Goal: Task Accomplishment & Management: Use online tool/utility

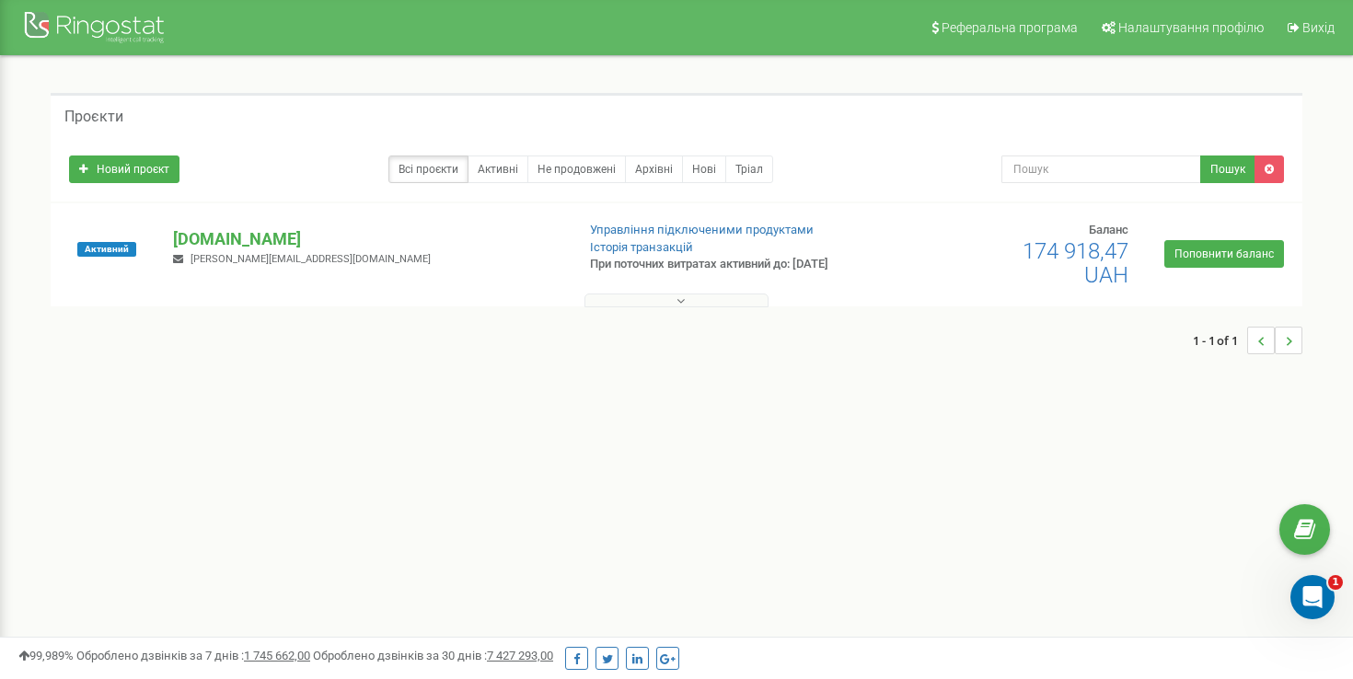
click at [741, 295] on button at bounding box center [676, 301] width 184 height 14
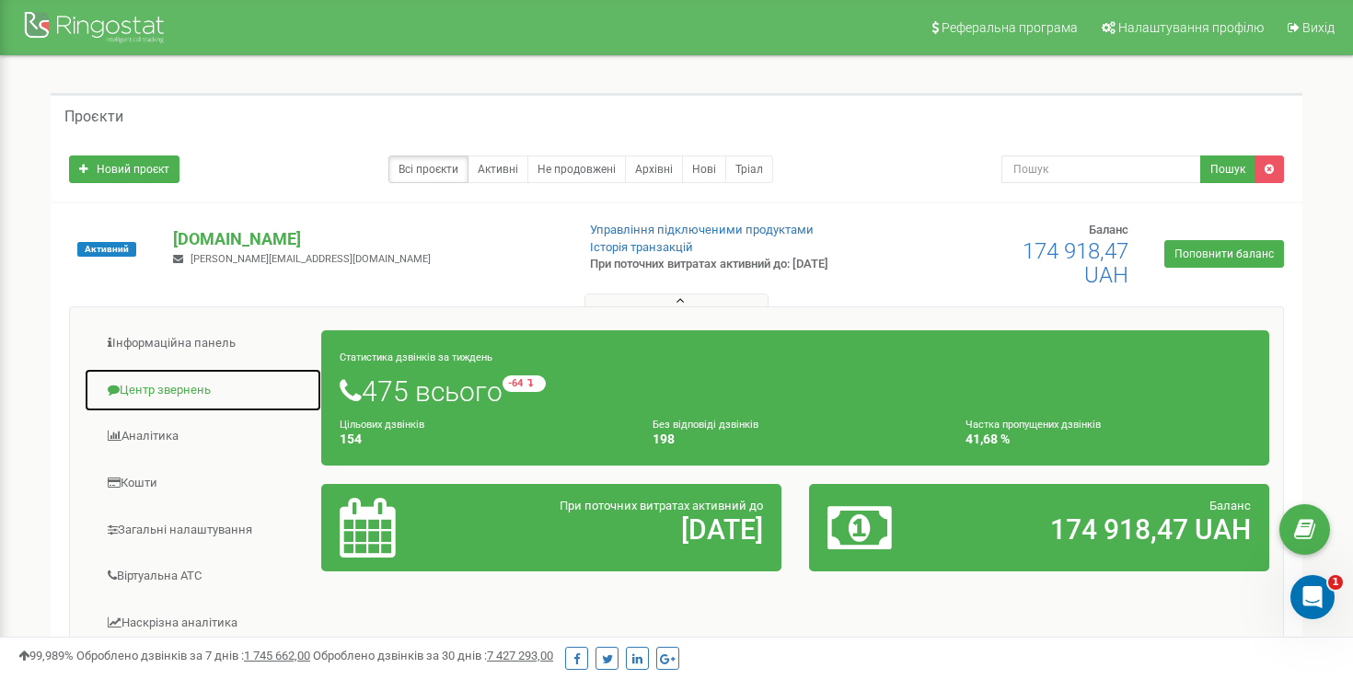
click at [202, 394] on link "Центр звернень" at bounding box center [203, 390] width 238 height 45
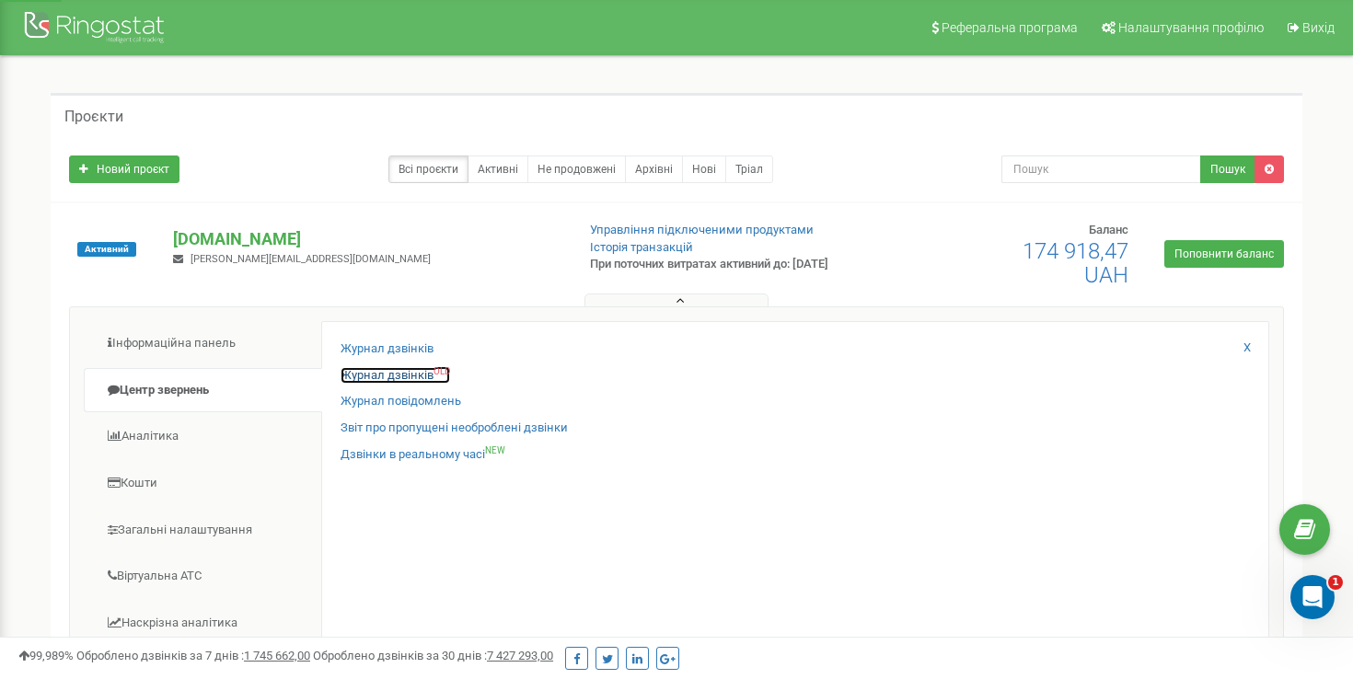
click at [360, 374] on link "Журнал дзвінків OLD" at bounding box center [396, 375] width 110 height 17
click at [375, 376] on link "Журнал дзвінків OLD" at bounding box center [396, 375] width 110 height 17
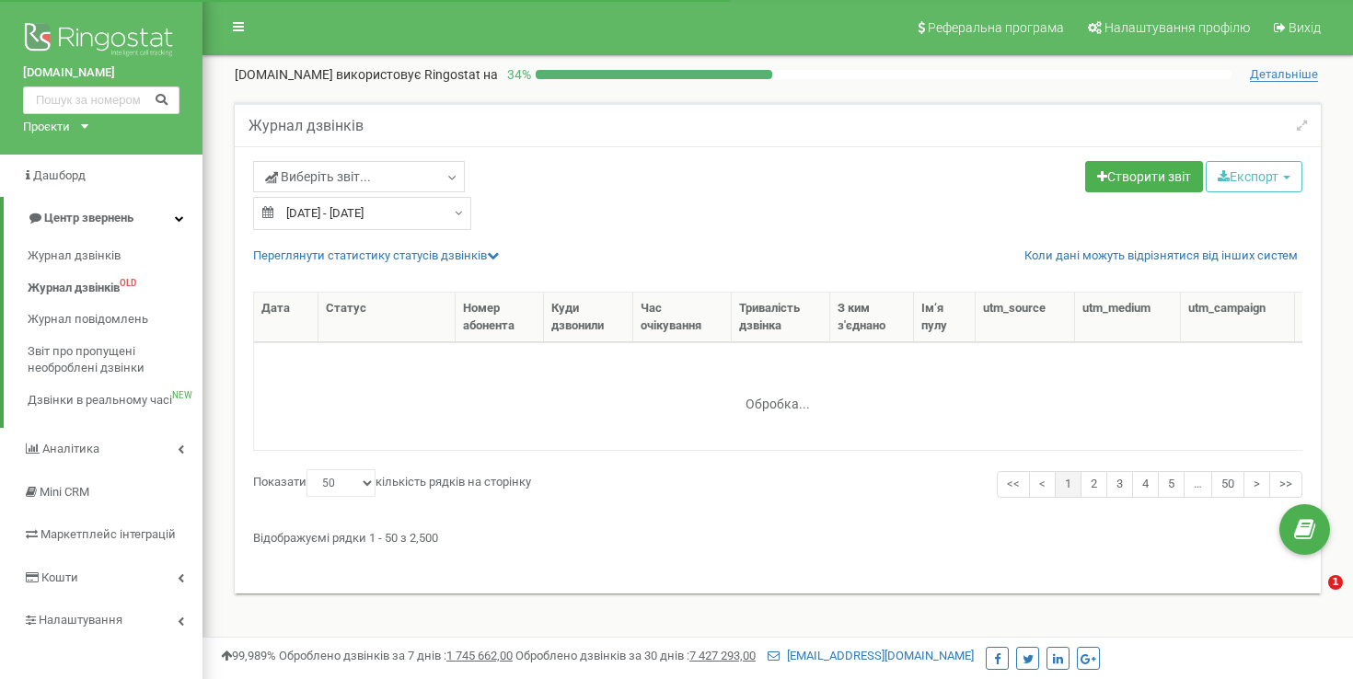
select select "50"
click at [1126, 186] on link "Створити звіт" at bounding box center [1144, 176] width 118 height 31
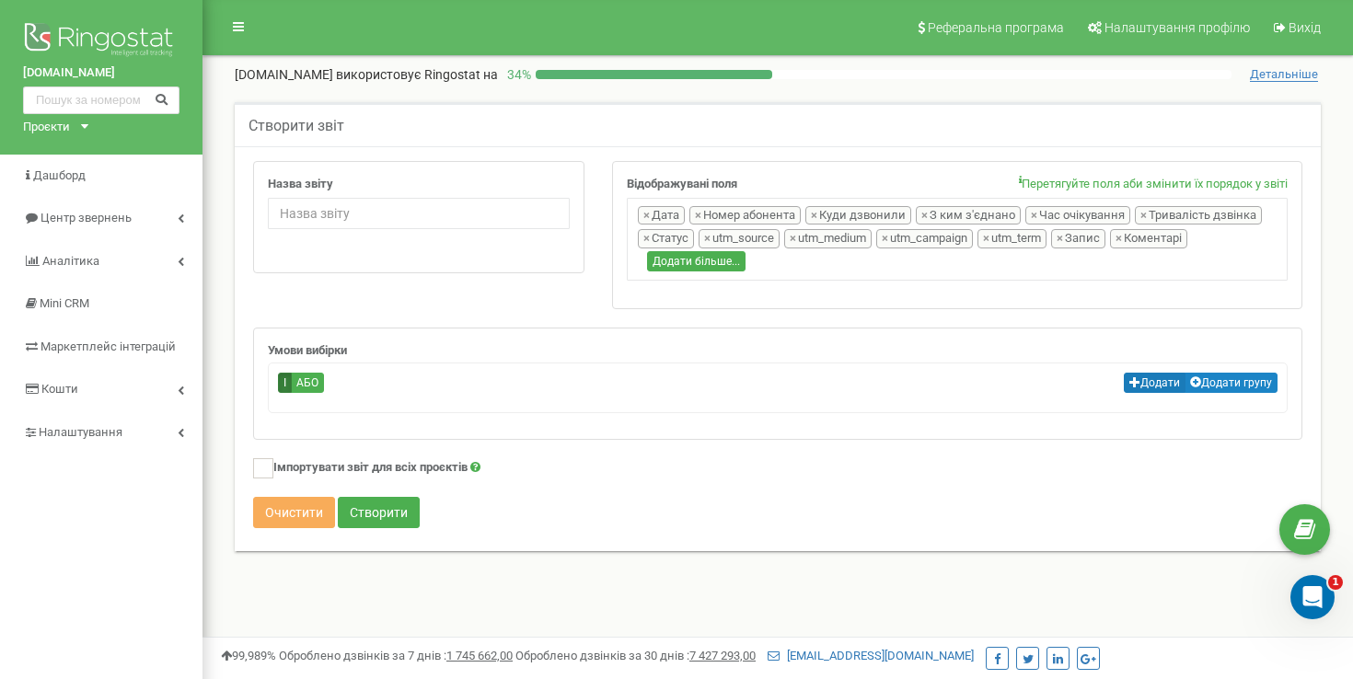
click at [1129, 387] on icon "button" at bounding box center [1134, 381] width 11 height 11
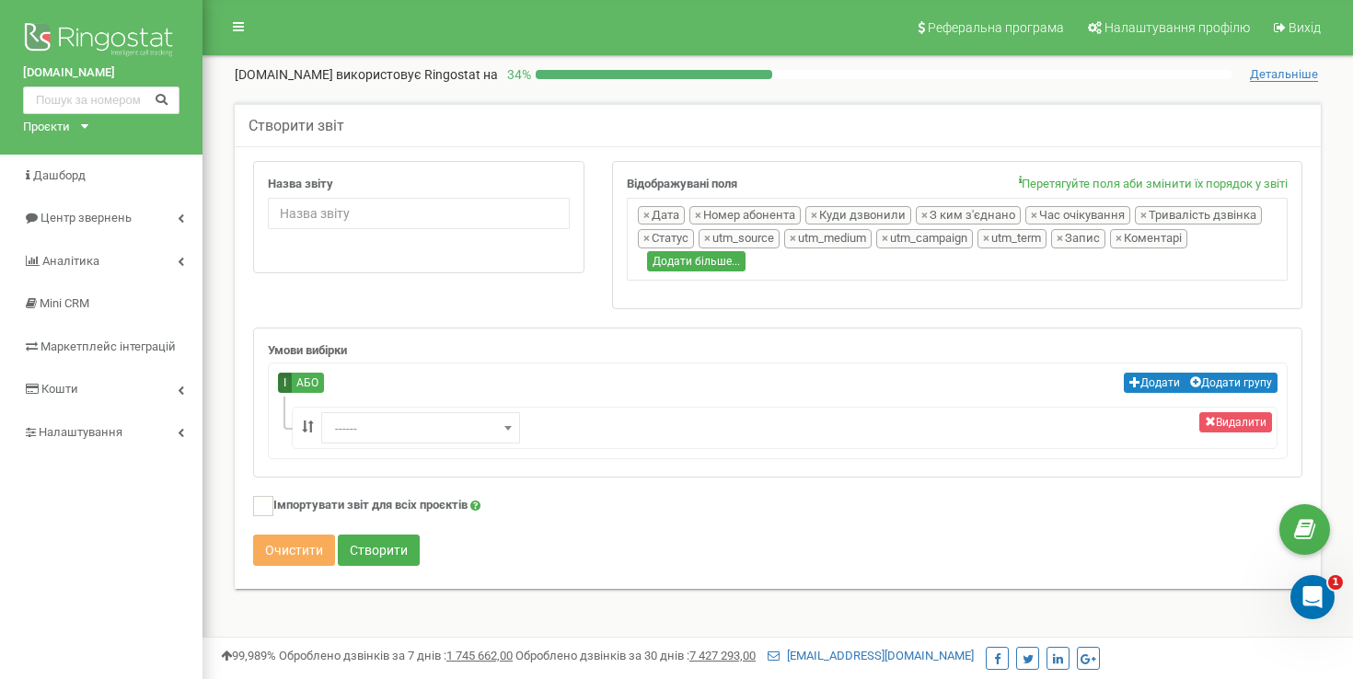
click at [479, 422] on span "------" at bounding box center [421, 429] width 186 height 26
click at [459, 441] on span "------" at bounding box center [421, 429] width 186 height 26
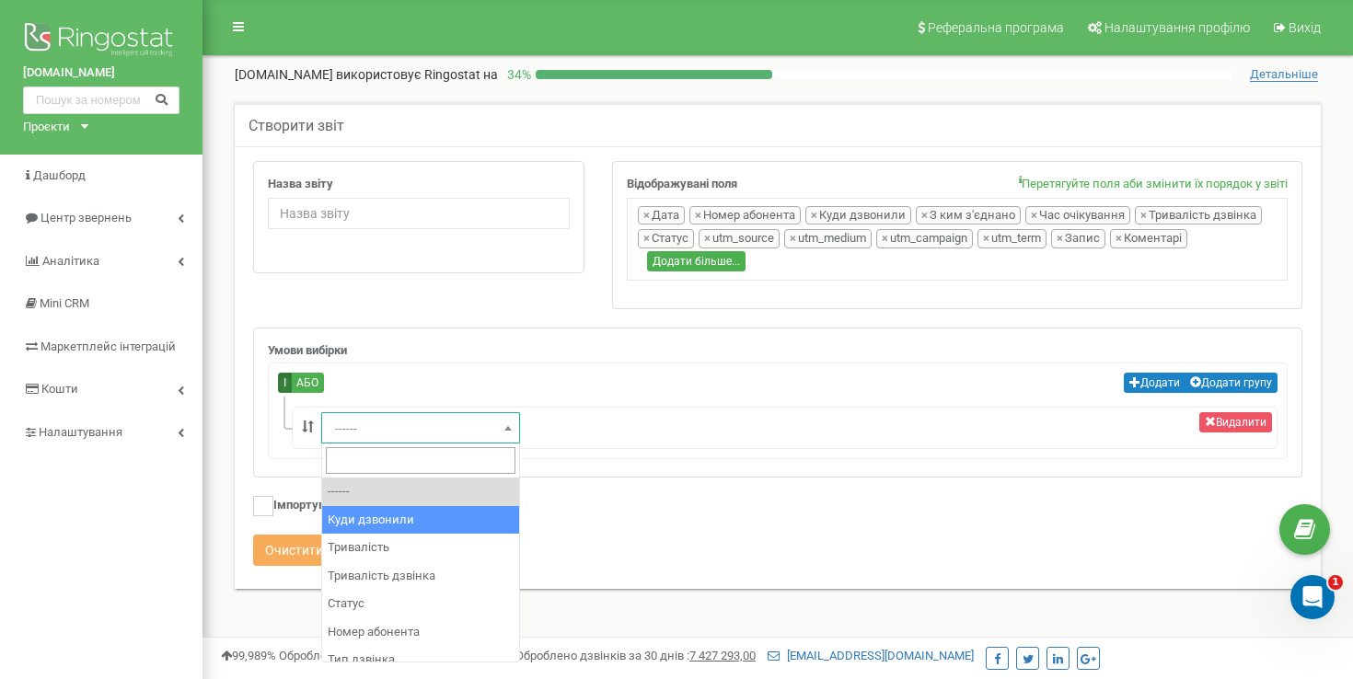
select select "dst"
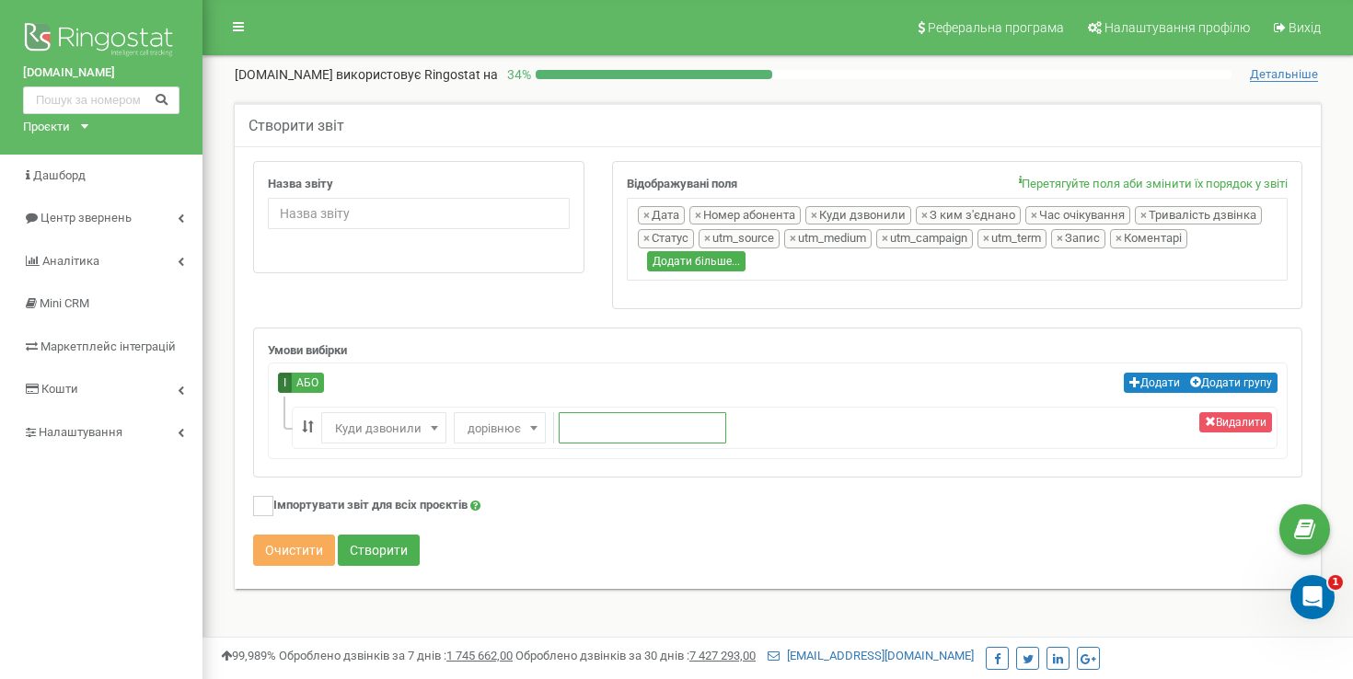
click at [637, 412] on input "text" at bounding box center [643, 427] width 168 height 31
paste input "380732182137"
type input "380732182137"
click at [417, 196] on div "Назва звіту" at bounding box center [419, 202] width 302 height 53
click at [414, 212] on input "Назва звіту" at bounding box center [419, 213] width 302 height 31
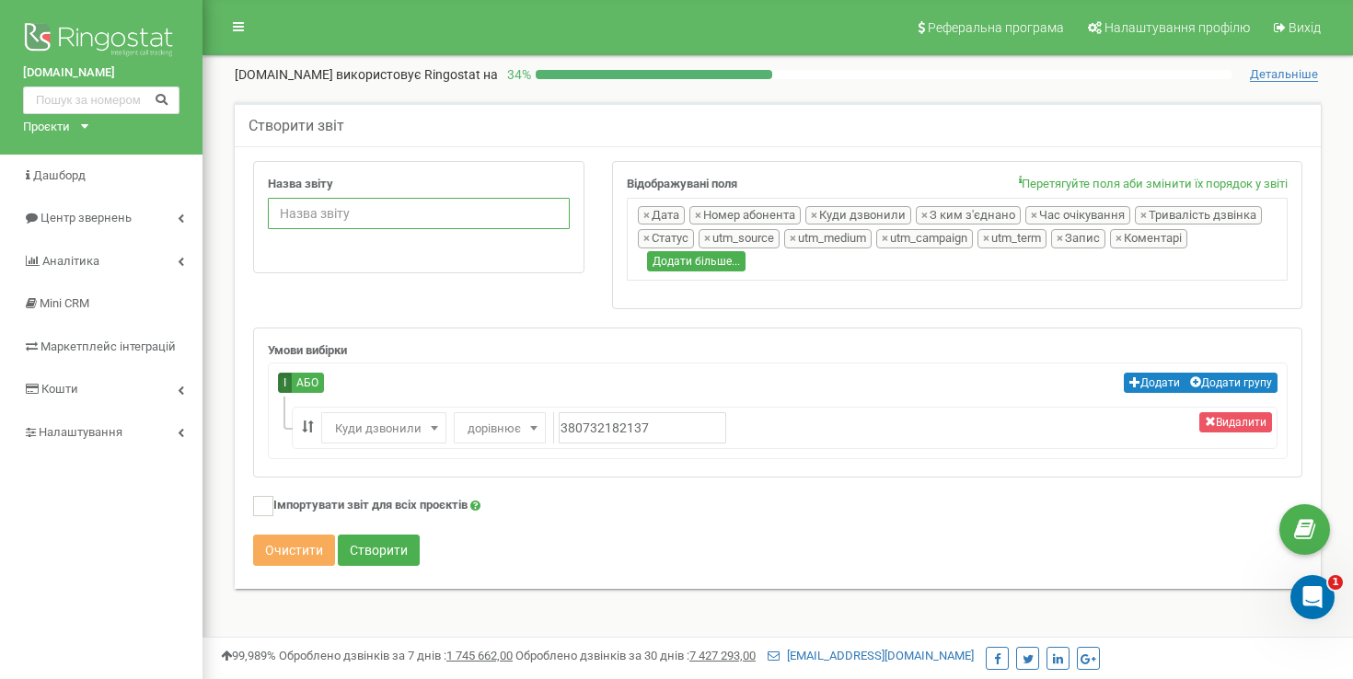
paste input "БАЖАЄМО ЗДОРОВ’Я, МЕРЕЖА АПТЕК Company"
type input "БАЖАЄМО ЗДОРОВ’Я, МЕРЕЖА АПТЕК Company"
click at [392, 541] on button "Створити" at bounding box center [379, 550] width 82 height 31
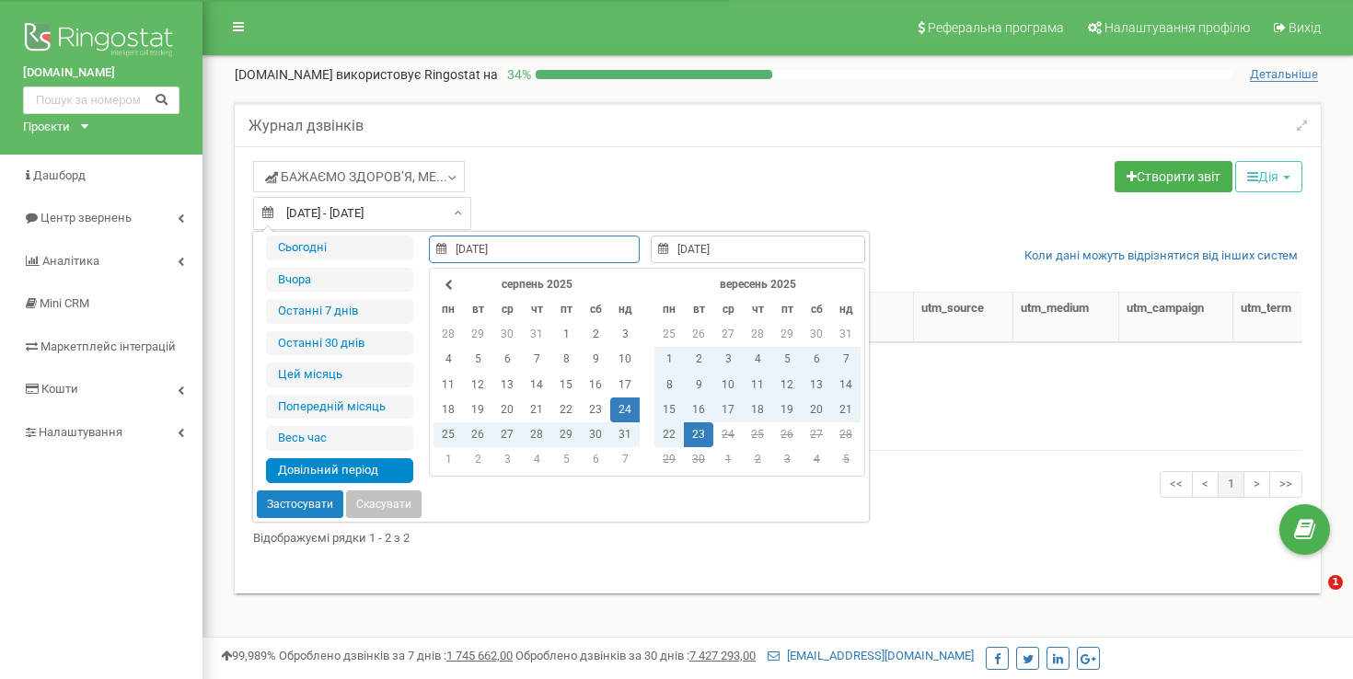
select select "50"
type input "[DATE]"
click at [480, 359] on td "5" at bounding box center [477, 359] width 29 height 25
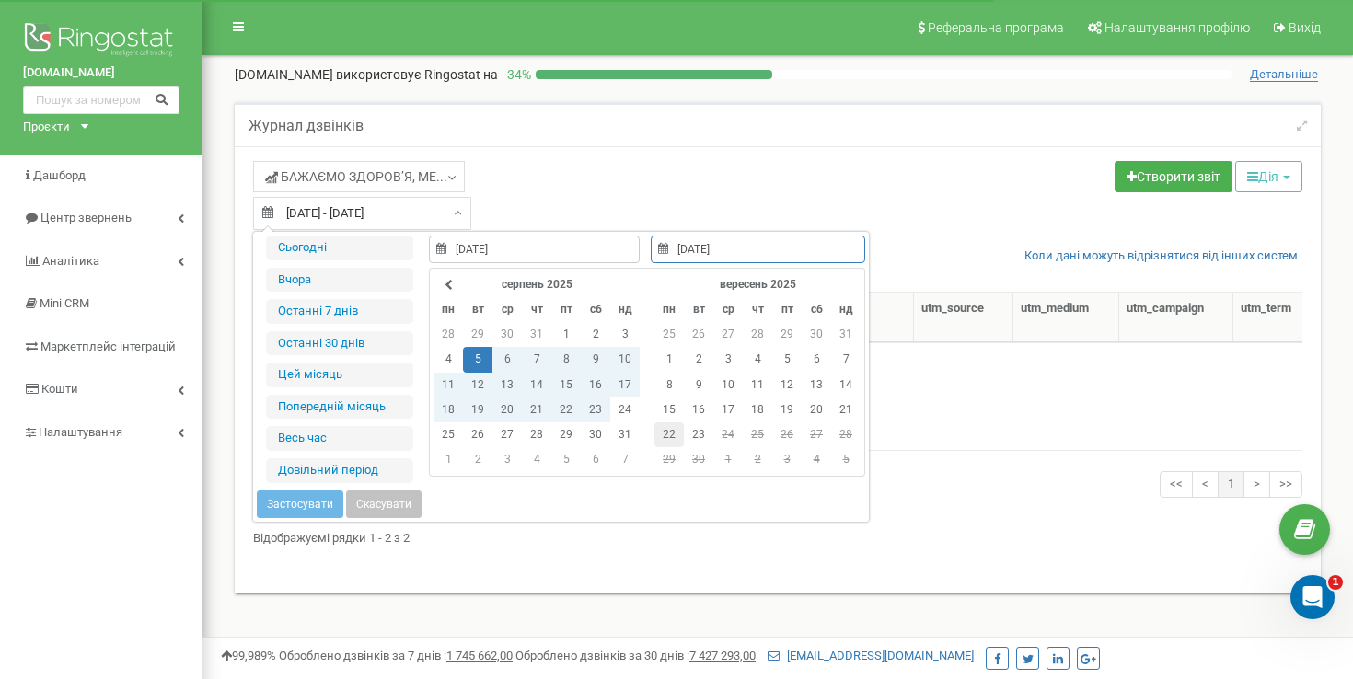
type input "[DATE]"
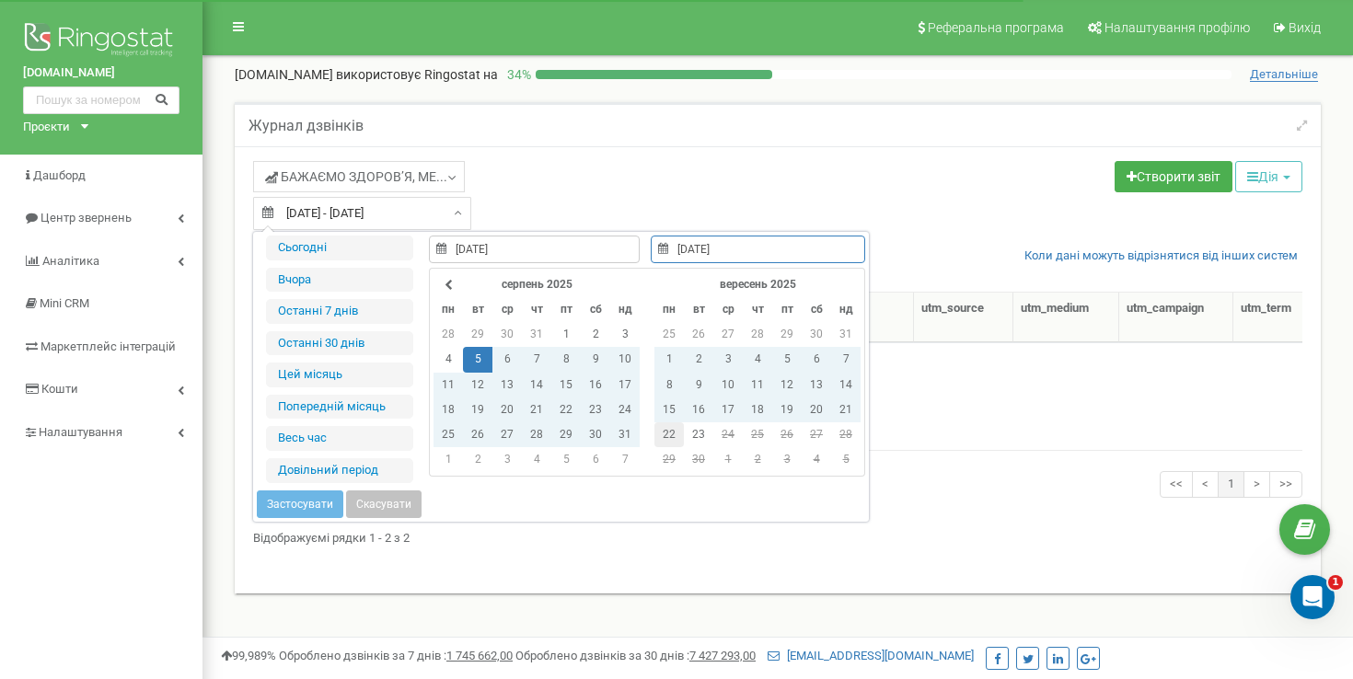
click at [673, 434] on td "22" at bounding box center [668, 434] width 29 height 25
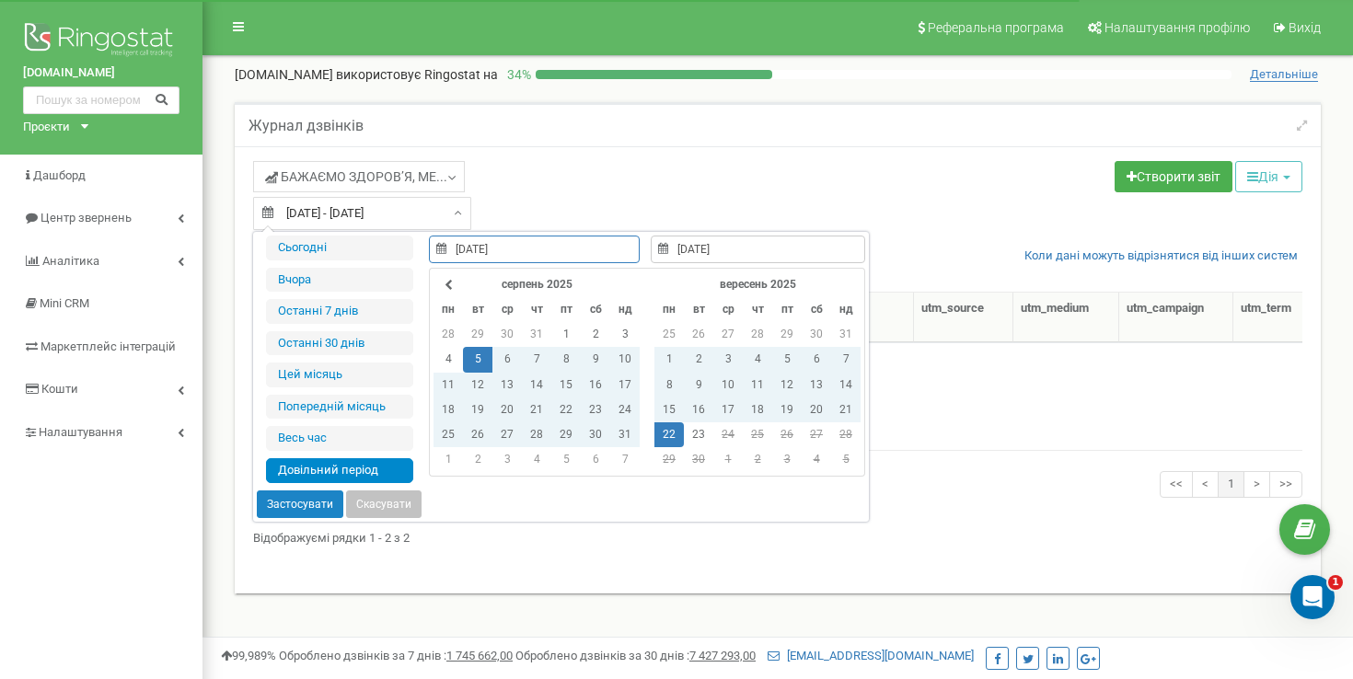
type input "[DATE]"
click at [290, 508] on button "Застосувати" at bounding box center [300, 505] width 87 height 28
type input "[DATE] - [DATE]"
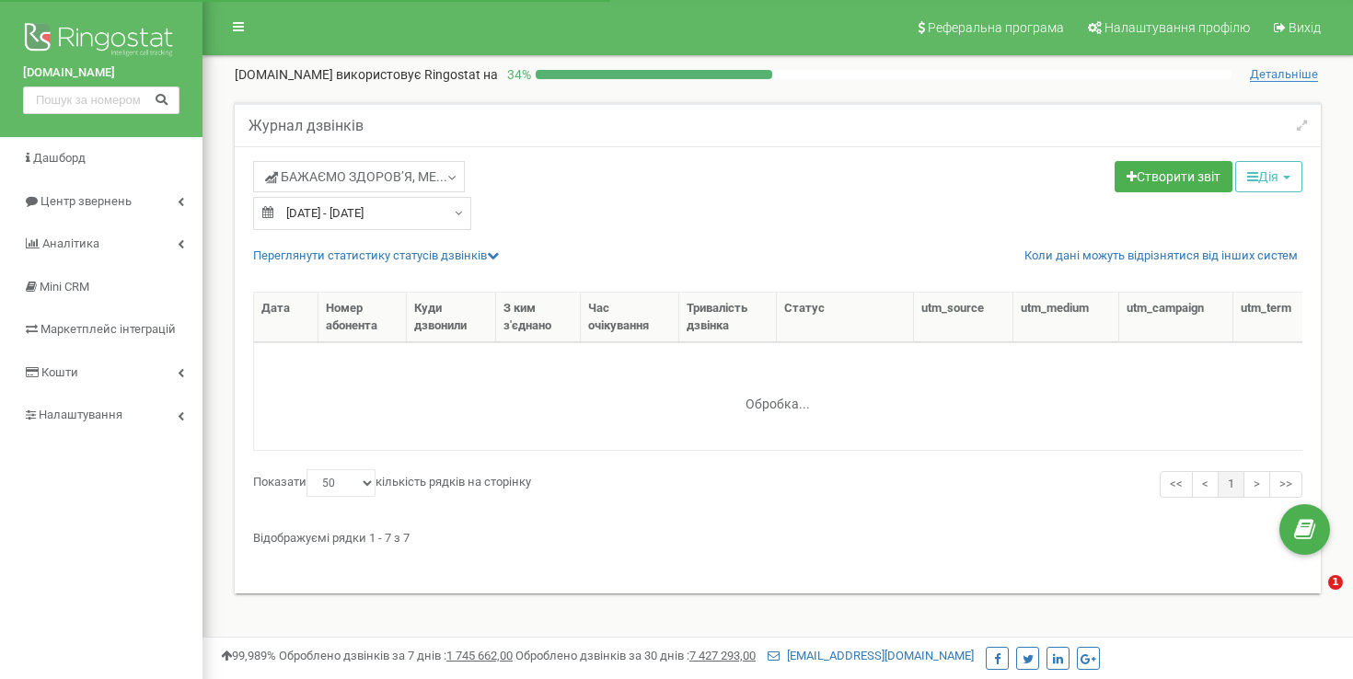
select select "50"
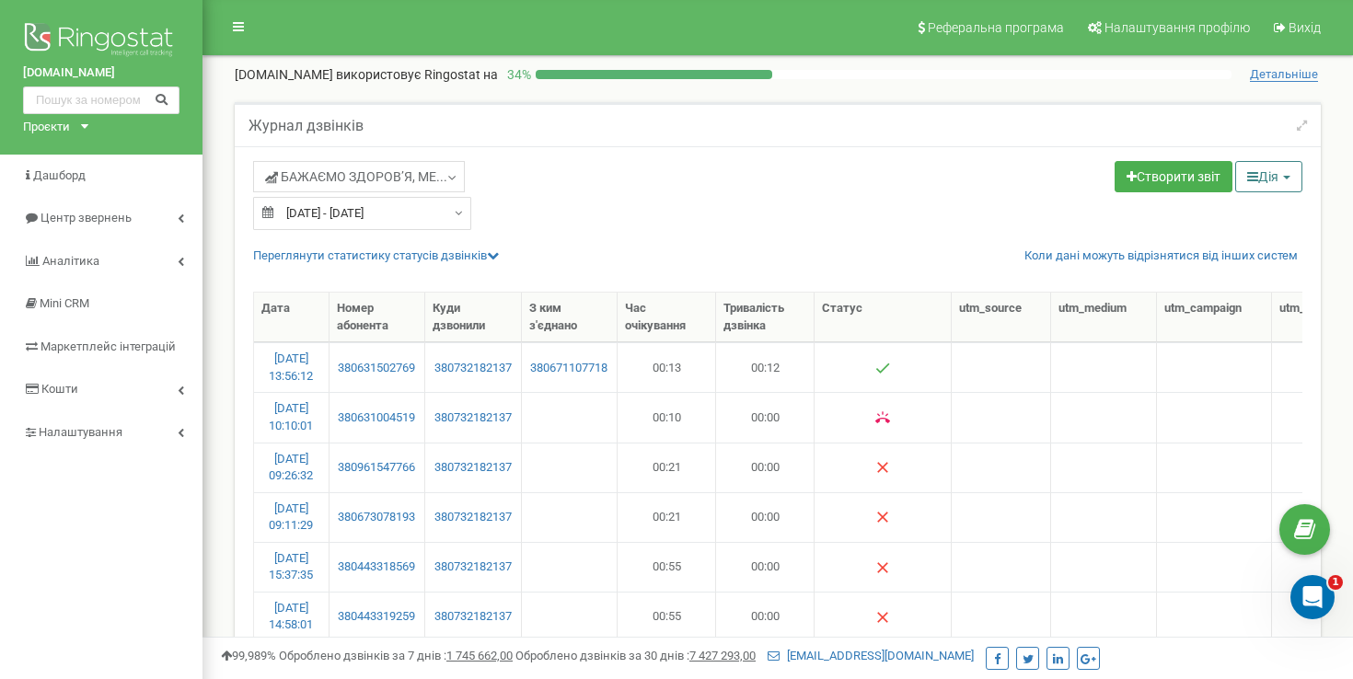
click at [1288, 171] on button "Дія" at bounding box center [1268, 176] width 67 height 31
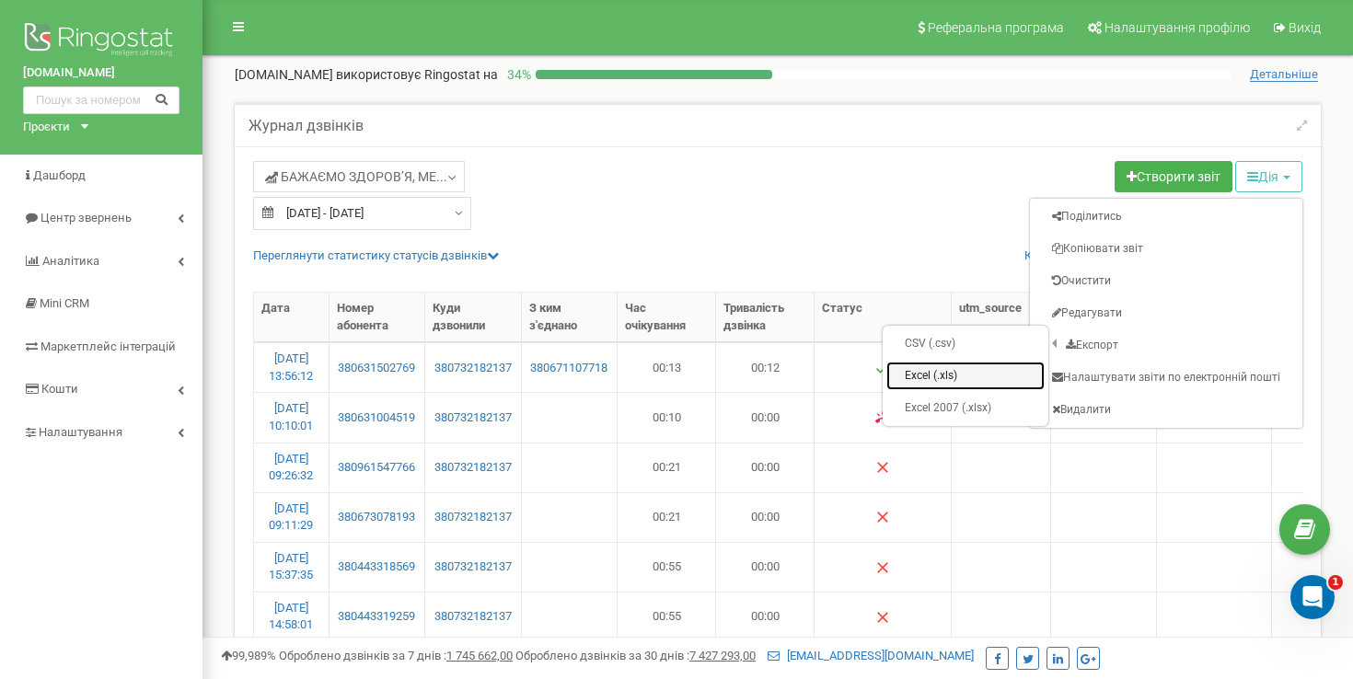
click at [963, 380] on link "Excel (.xls)" at bounding box center [965, 376] width 158 height 29
